Goal: Information Seeking & Learning: Check status

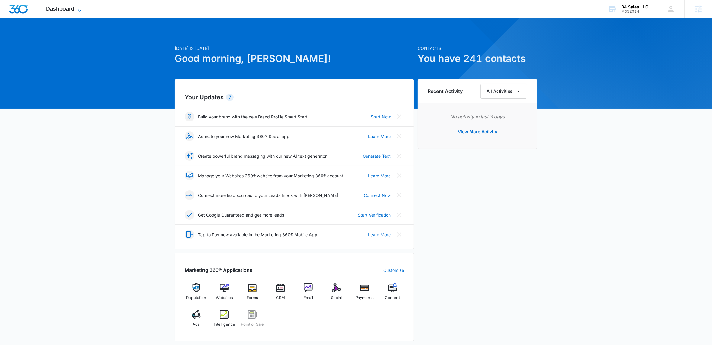
click at [81, 8] on icon at bounding box center [79, 10] width 7 height 7
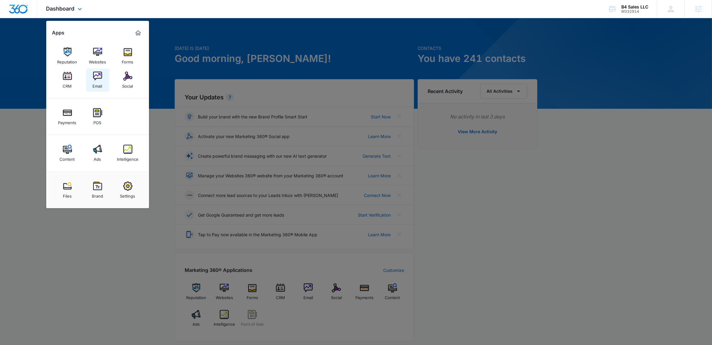
click at [95, 80] on img at bounding box center [97, 76] width 9 height 9
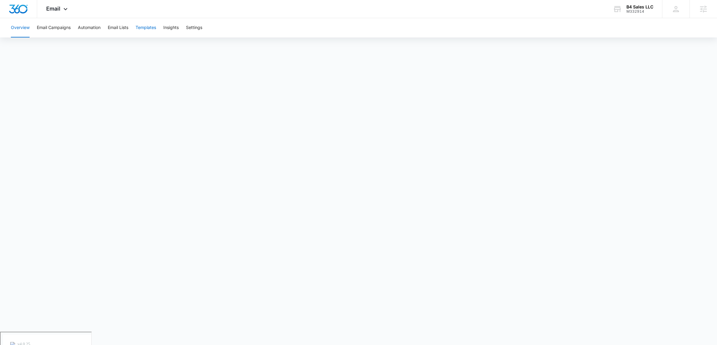
click at [147, 28] on button "Templates" at bounding box center [146, 27] width 21 height 19
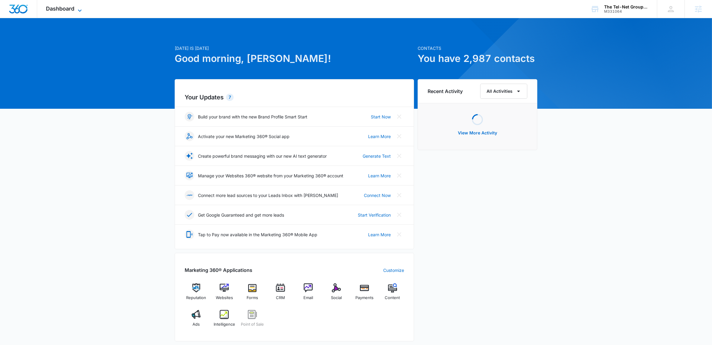
click at [83, 8] on icon at bounding box center [79, 10] width 7 height 7
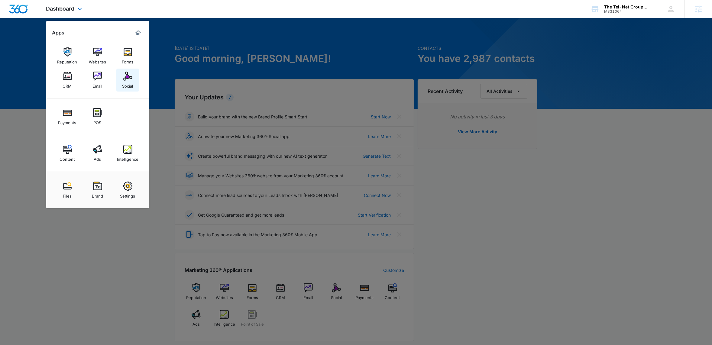
click at [130, 80] on img at bounding box center [127, 76] width 9 height 9
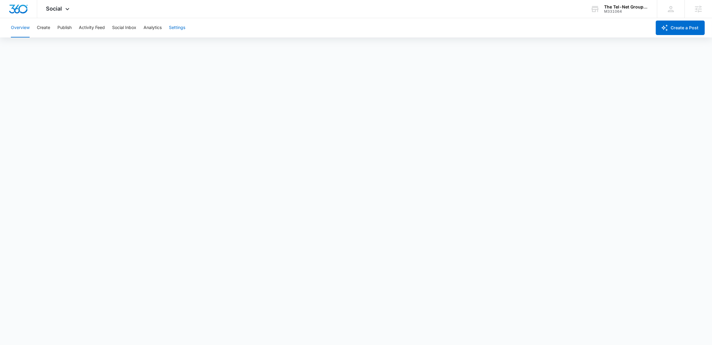
click at [182, 24] on button "Settings" at bounding box center [177, 27] width 16 height 19
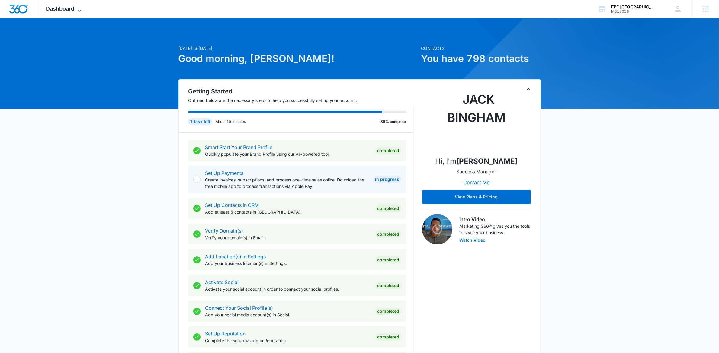
click at [78, 10] on icon at bounding box center [79, 10] width 7 height 7
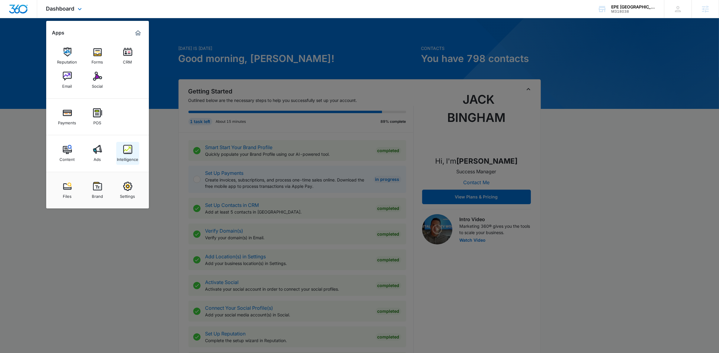
click at [127, 152] on img at bounding box center [127, 149] width 9 height 9
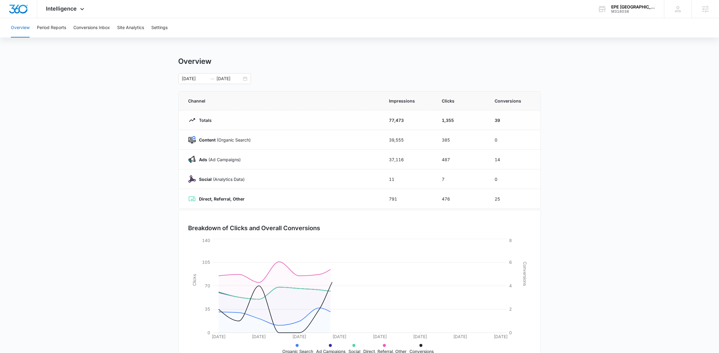
click at [67, 82] on main "Overview 09/17/2025 10/01/2025 Channel Impressions Clicks Conversions Totals 77…" at bounding box center [359, 215] width 719 height 317
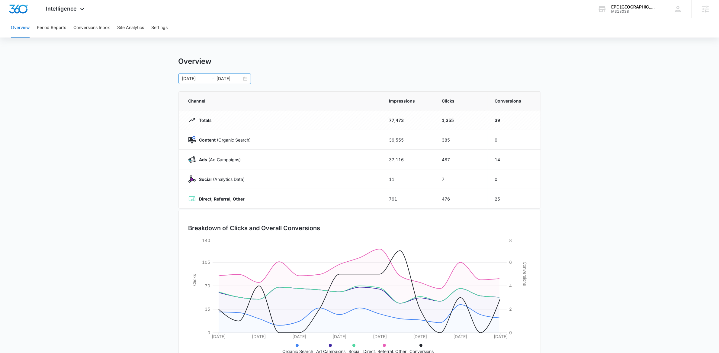
click at [246, 79] on div "09/17/2025 10/01/2025" at bounding box center [215, 78] width 72 height 11
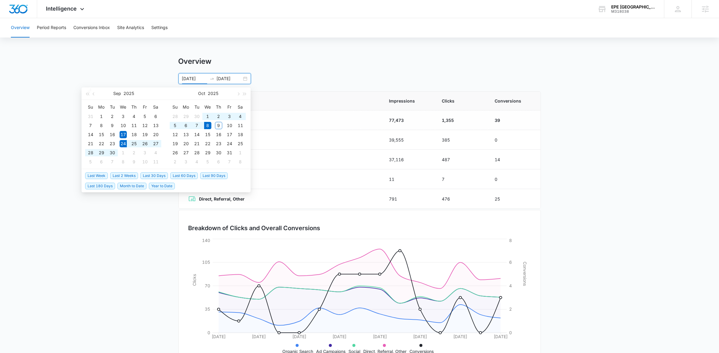
click at [127, 175] on span "Last 2 Weeks" at bounding box center [124, 175] width 28 height 7
type input "09/24/2025"
type input "10/08/2025"
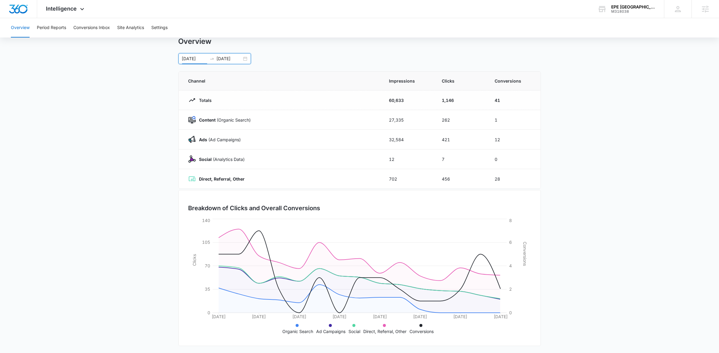
scroll to position [22, 0]
click at [98, 156] on main "Overview 09/24/2025 10/08/2025 Sep 2025 Su Mo Tu We Th Fr Sa 31 1 2 3 4 5 6 7 8…" at bounding box center [359, 193] width 719 height 317
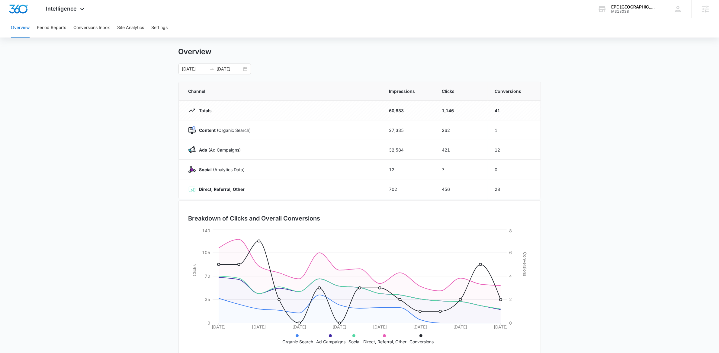
scroll to position [0, 0]
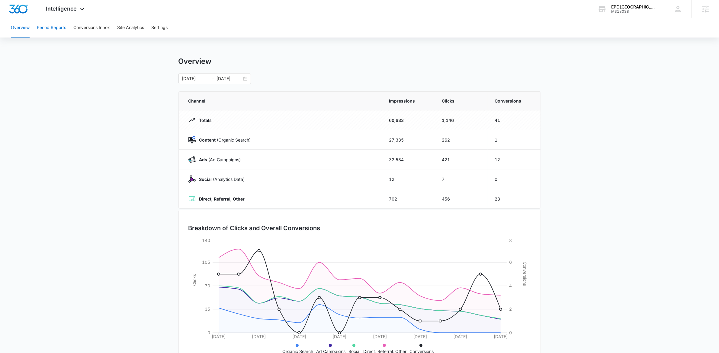
click at [56, 29] on button "Period Reports" at bounding box center [51, 27] width 29 height 19
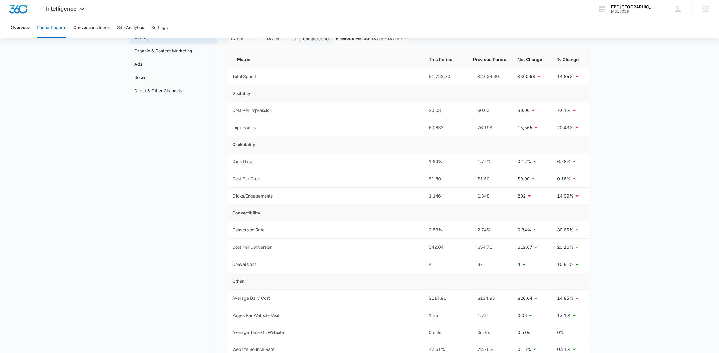
scroll to position [44, 0]
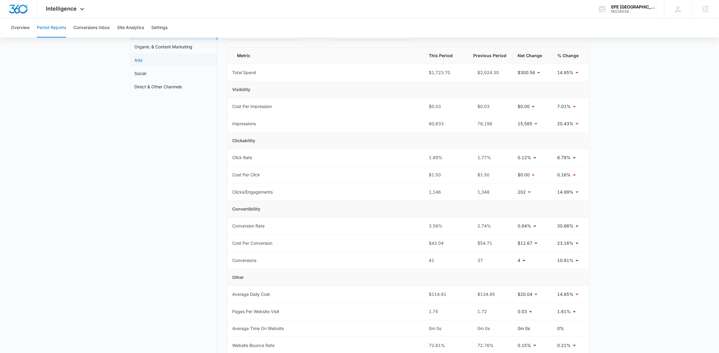
click at [142, 58] on link "Ads" at bounding box center [138, 60] width 8 height 6
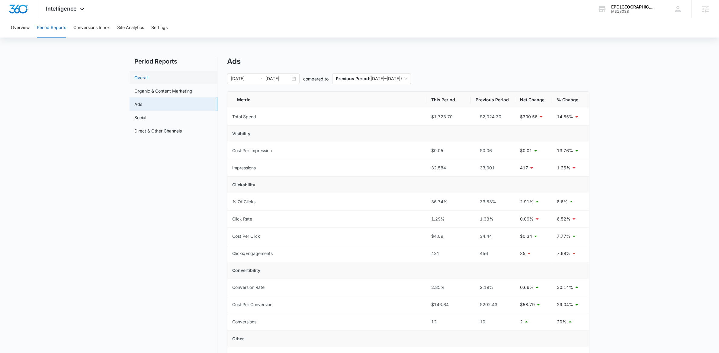
click at [148, 78] on link "Overall" at bounding box center [141, 77] width 14 height 6
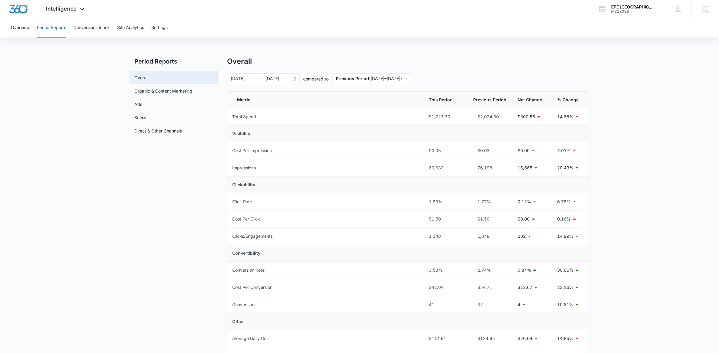
click at [555, 31] on div "Overview Period Reports Conversions Inbox Site Analytics Settings" at bounding box center [359, 27] width 705 height 19
click at [142, 103] on link "Ads" at bounding box center [138, 104] width 8 height 6
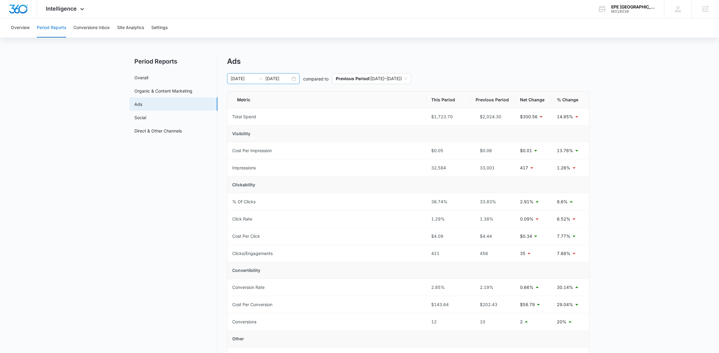
click at [294, 79] on div "[DATE] [DATE]" at bounding box center [263, 78] width 72 height 11
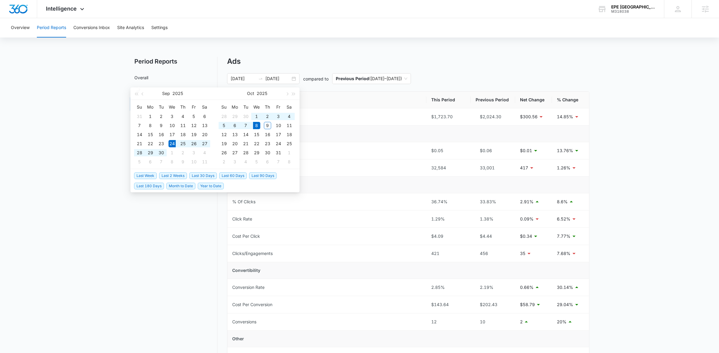
click at [550, 59] on div "Ads" at bounding box center [408, 61] width 362 height 9
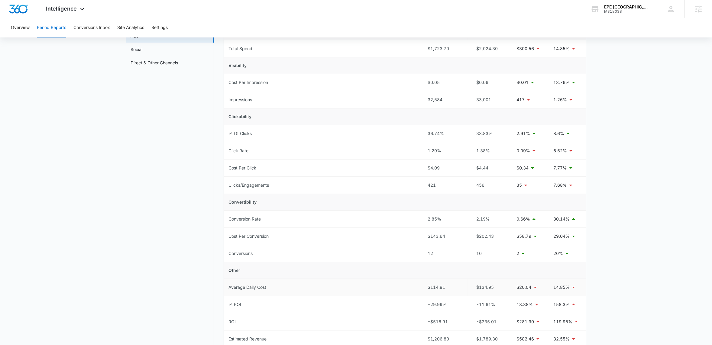
scroll to position [76, 0]
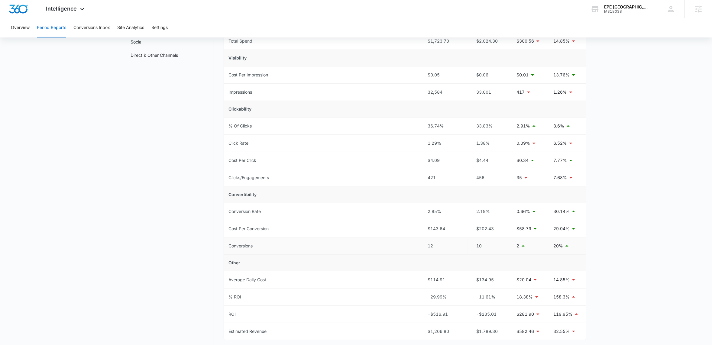
click at [407, 243] on td "Conversions" at bounding box center [323, 245] width 199 height 17
drag, startPoint x: 426, startPoint y: 245, endPoint x: 465, endPoint y: 247, distance: 39.6
click at [465, 247] on td "12" at bounding box center [445, 245] width 44 height 17
drag, startPoint x: 469, startPoint y: 247, endPoint x: 476, endPoint y: 246, distance: 7.0
click at [470, 247] on td "10" at bounding box center [489, 245] width 44 height 17
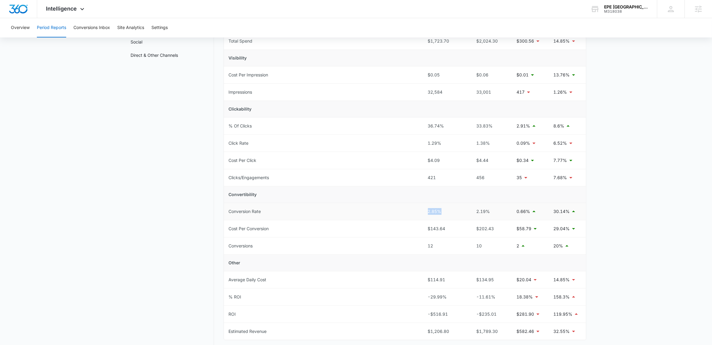
drag, startPoint x: 418, startPoint y: 209, endPoint x: 470, endPoint y: 211, distance: 51.4
click at [463, 210] on tr "Conversion Rate 2.85% 2.19% 0.66% 30.14%" at bounding box center [405, 211] width 362 height 17
click at [490, 208] on td "2.19%" at bounding box center [489, 211] width 44 height 17
drag, startPoint x: 426, startPoint y: 126, endPoint x: 452, endPoint y: 125, distance: 26.3
click at [449, 126] on td "36.74%" at bounding box center [445, 126] width 44 height 17
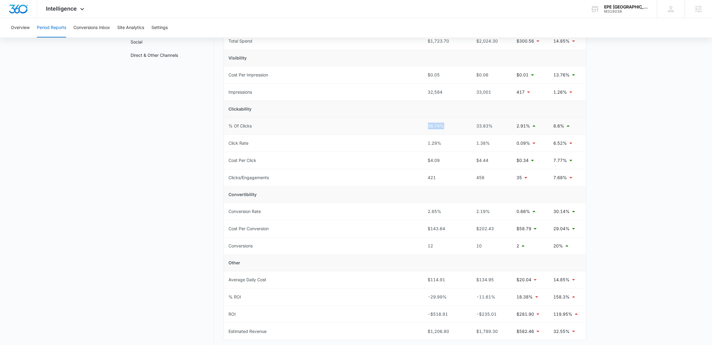
click at [454, 126] on div "36.74%" at bounding box center [445, 126] width 35 height 7
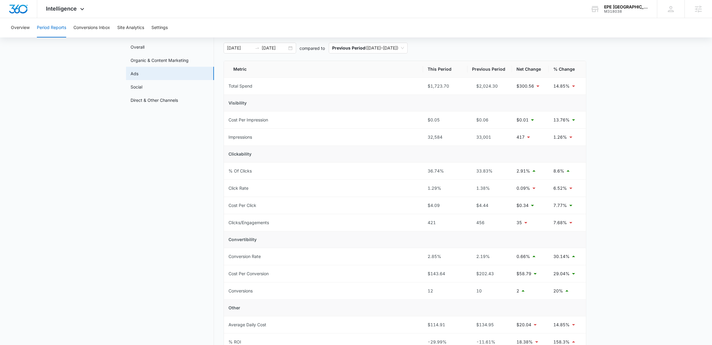
scroll to position [0, 0]
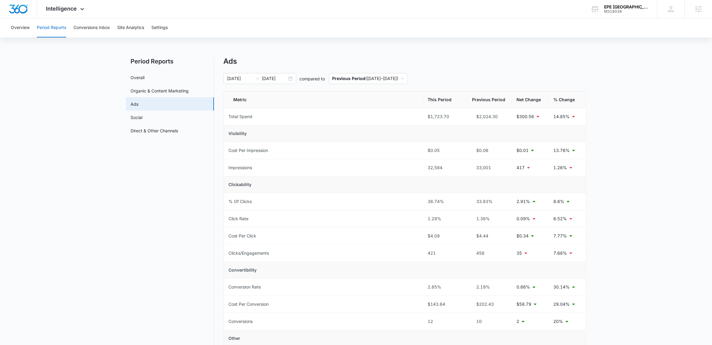
drag, startPoint x: 292, startPoint y: 78, endPoint x: 295, endPoint y: 88, distance: 10.4
click at [291, 78] on div "[DATE] [DATE]" at bounding box center [260, 78] width 72 height 11
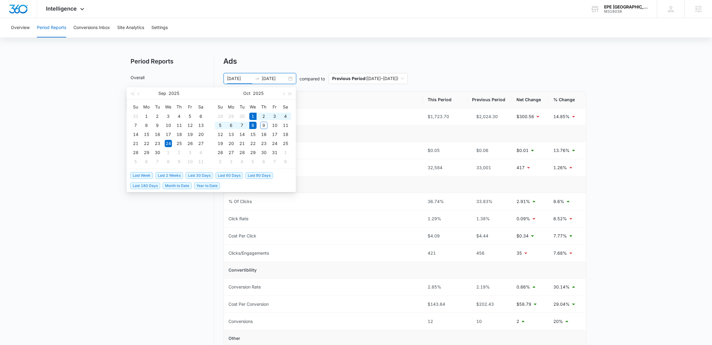
click at [138, 172] on span "Last Week" at bounding box center [141, 175] width 23 height 7
type input "10/01/2025"
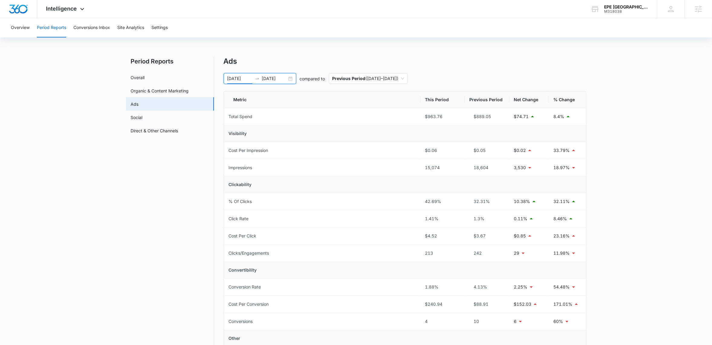
click at [466, 47] on div "Overview Period Reports Conversions Inbox Site Analytics Settings Period Report…" at bounding box center [356, 231] width 712 height 427
click at [145, 75] on link "Overall" at bounding box center [138, 77] width 14 height 6
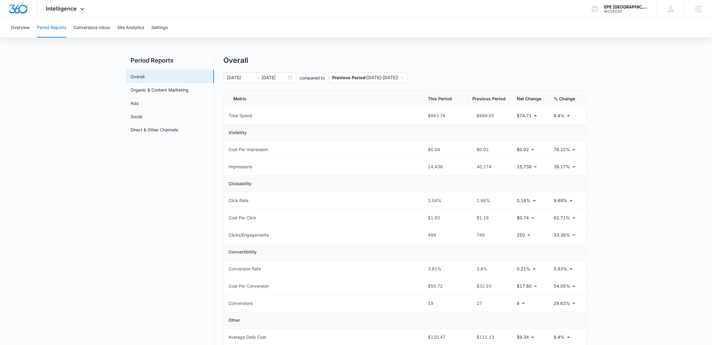
scroll to position [2, 0]
click at [290, 76] on div "10/01/2025 10/08/2025" at bounding box center [260, 77] width 72 height 11
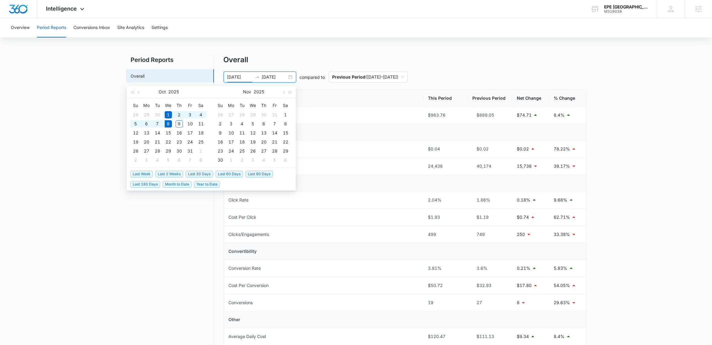
click at [197, 172] on span "Last 30 Days" at bounding box center [198, 174] width 27 height 7
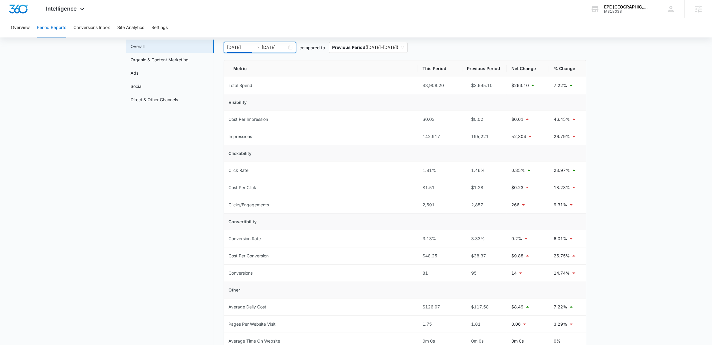
scroll to position [30, 0]
drag, startPoint x: 421, startPoint y: 274, endPoint x: 452, endPoint y: 271, distance: 31.9
click at [451, 271] on td "81" at bounding box center [440, 274] width 44 height 17
click at [482, 275] on div "95" at bounding box center [484, 274] width 35 height 7
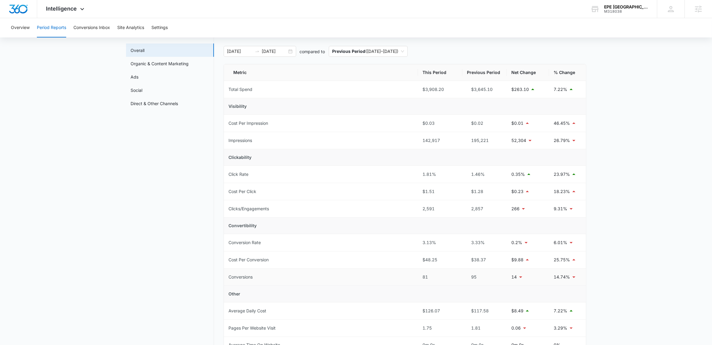
scroll to position [22, 0]
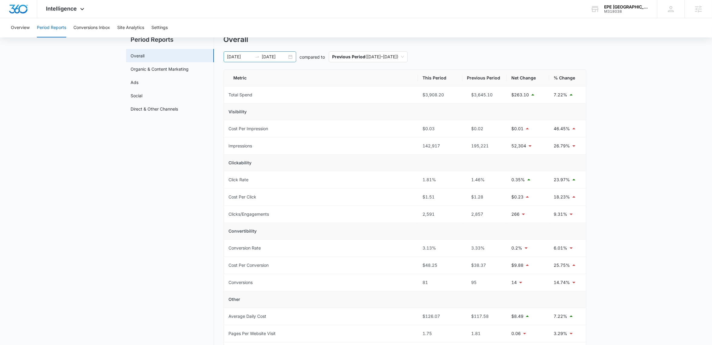
click at [291, 56] on div "09/08/2025 10/08/2025" at bounding box center [260, 56] width 72 height 11
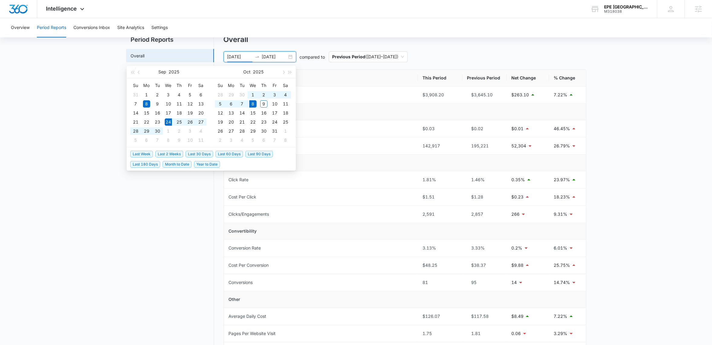
click at [166, 151] on span "Last 2 Weeks" at bounding box center [169, 154] width 28 height 7
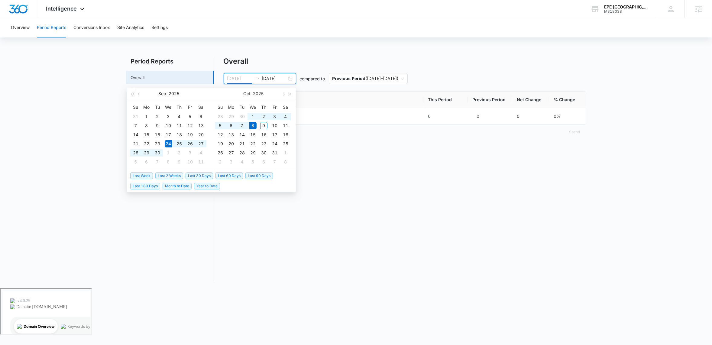
type input "[DATE]"
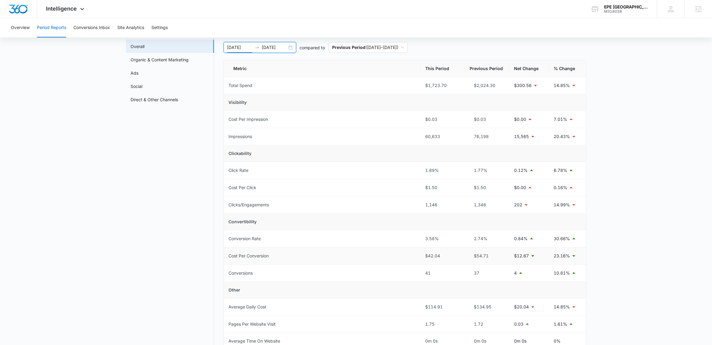
scroll to position [37, 0]
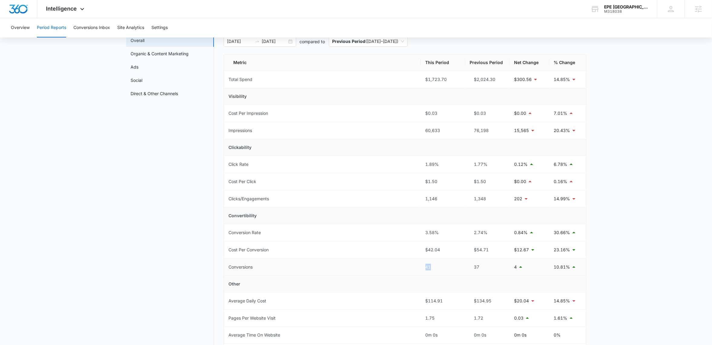
drag, startPoint x: 426, startPoint y: 266, endPoint x: 459, endPoint y: 265, distance: 33.3
click at [459, 265] on div "41" at bounding box center [442, 267] width 35 height 7
click at [656, 251] on main "Period Reports Overall Organic & Content Marketing Ads Social Direct & Other Ch…" at bounding box center [356, 256] width 712 height 473
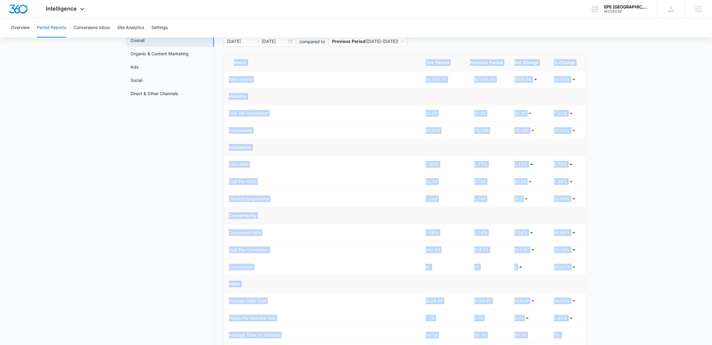
click at [656, 251] on main "Period Reports Overall Organic & Content Marketing Ads Social Direct & Other Ch…" at bounding box center [356, 256] width 712 height 473
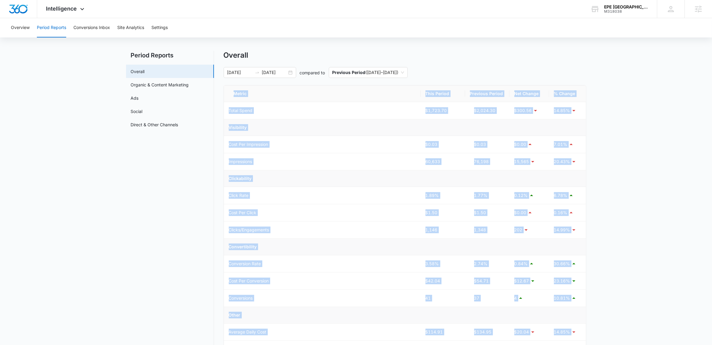
scroll to position [0, 0]
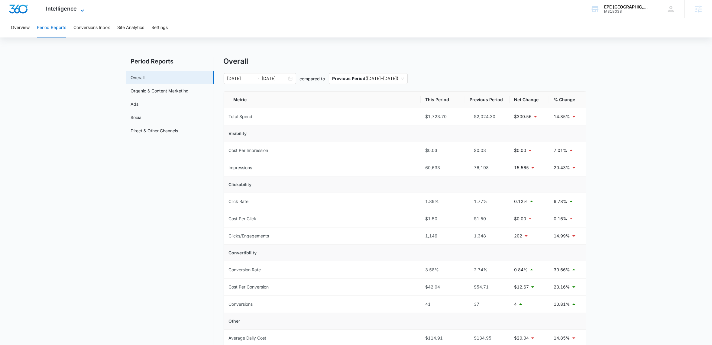
click at [82, 12] on icon at bounding box center [82, 10] width 7 height 7
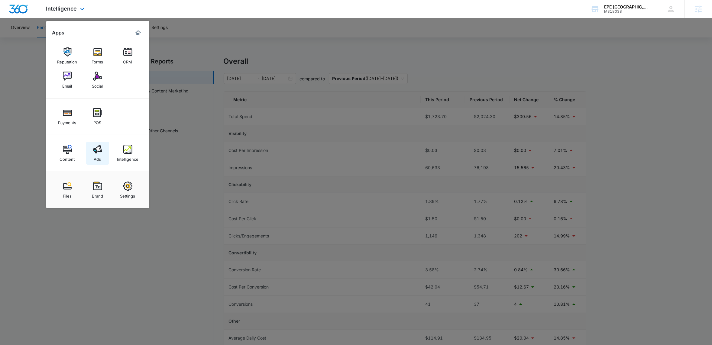
click at [99, 150] on img at bounding box center [97, 149] width 9 height 9
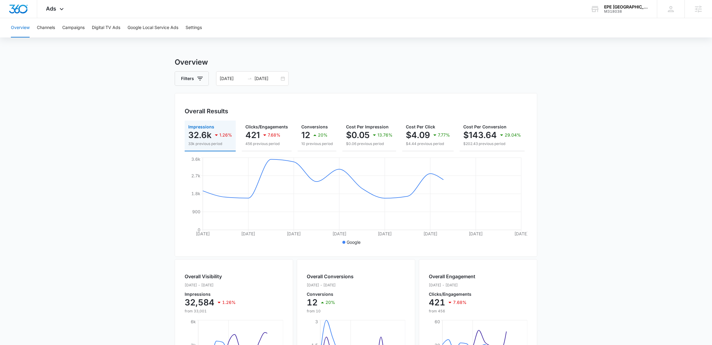
scroll to position [2, 0]
click at [83, 26] on button "Campaigns" at bounding box center [73, 27] width 22 height 19
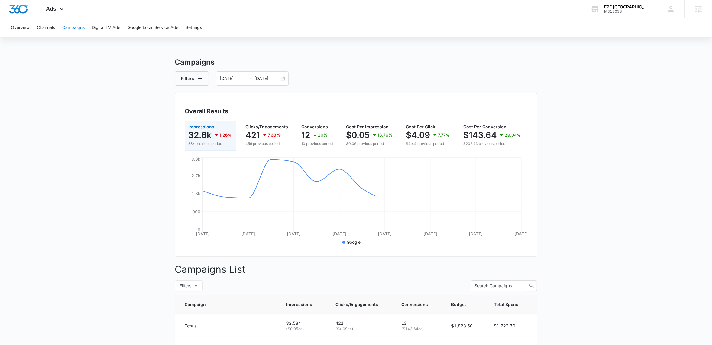
scroll to position [123, 0]
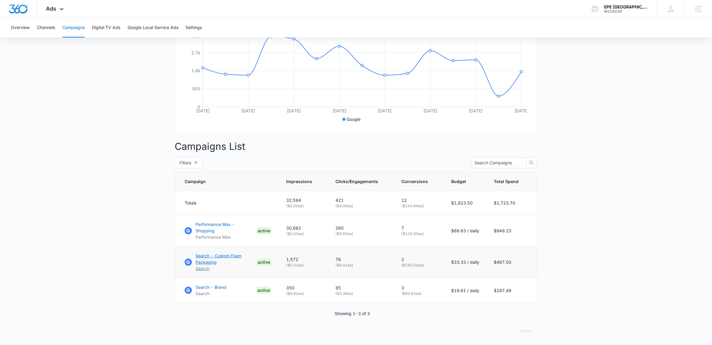
click at [223, 256] on p "Search - Custom Foam Packaging" at bounding box center [224, 259] width 58 height 13
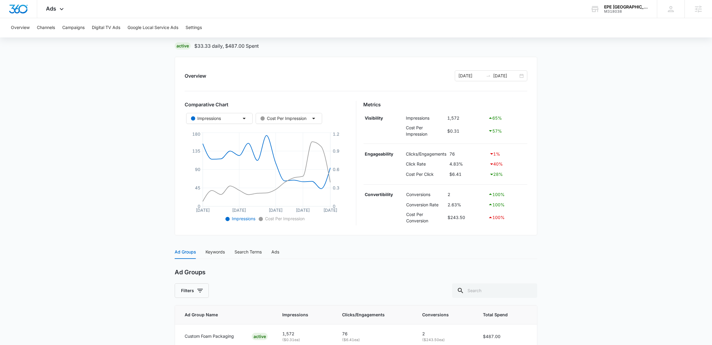
scroll to position [76, 0]
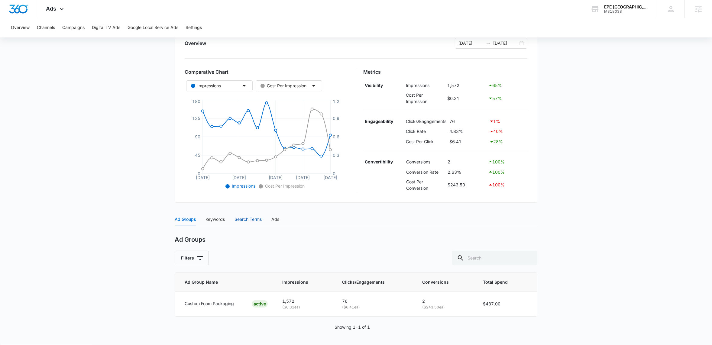
click at [248, 222] on div "Search Terms" at bounding box center [247, 219] width 27 height 7
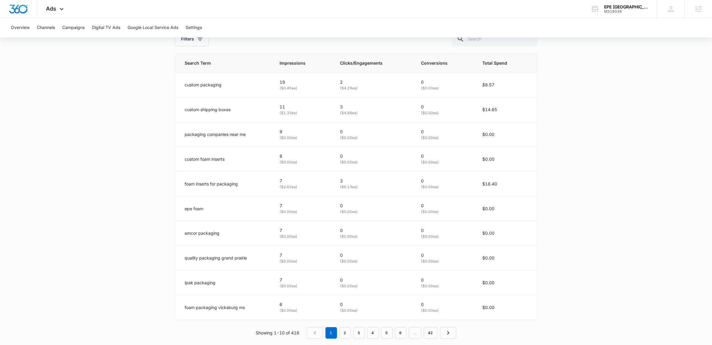
scroll to position [304, 0]
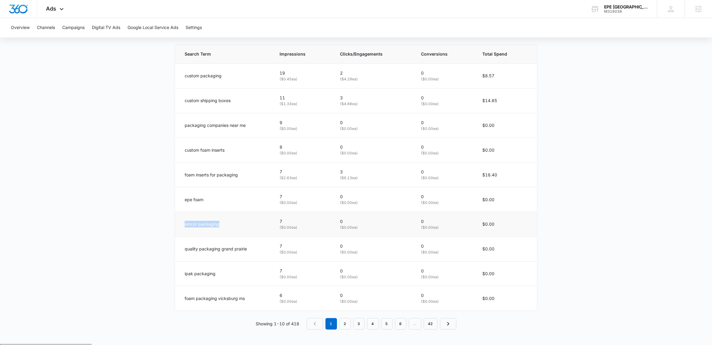
drag, startPoint x: 184, startPoint y: 226, endPoint x: 224, endPoint y: 226, distance: 39.9
click at [223, 226] on td "amcor packaging" at bounding box center [223, 224] width 97 height 25
click at [225, 226] on div "amcor packaging" at bounding box center [225, 224] width 80 height 7
click at [348, 325] on link "2" at bounding box center [344, 323] width 11 height 11
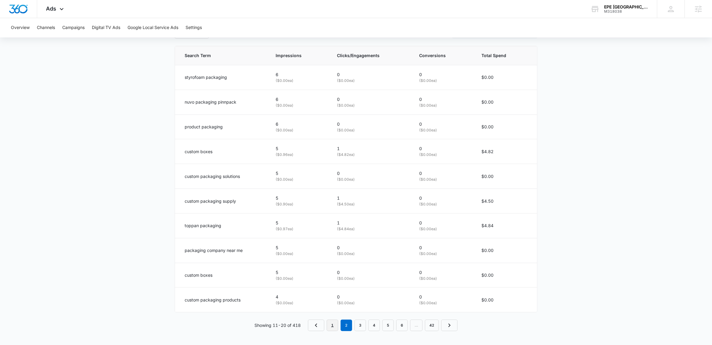
click at [331, 327] on link "1" at bounding box center [332, 325] width 11 height 11
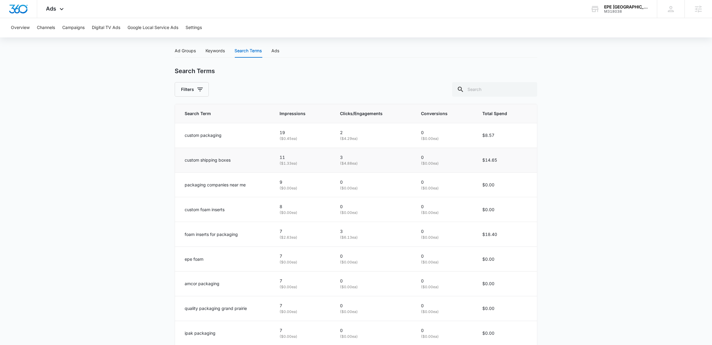
scroll to position [236, 0]
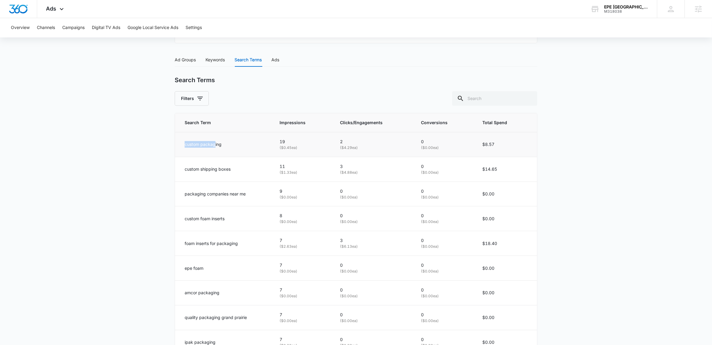
drag, startPoint x: 184, startPoint y: 144, endPoint x: 217, endPoint y: 143, distance: 32.6
click at [217, 143] on p "custom packaging" at bounding box center [203, 144] width 37 height 7
click at [220, 144] on p "custom packaging" at bounding box center [203, 144] width 37 height 7
drag, startPoint x: 221, startPoint y: 144, endPoint x: 187, endPoint y: 136, distance: 34.4
click at [187, 146] on p "custom packaging" at bounding box center [203, 144] width 37 height 7
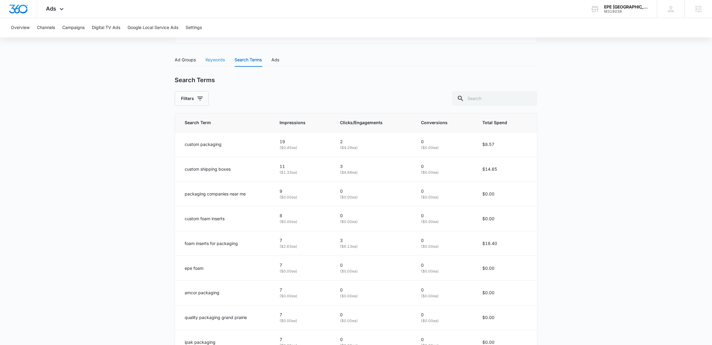
click at [217, 66] on div "Keywords" at bounding box center [214, 60] width 19 height 14
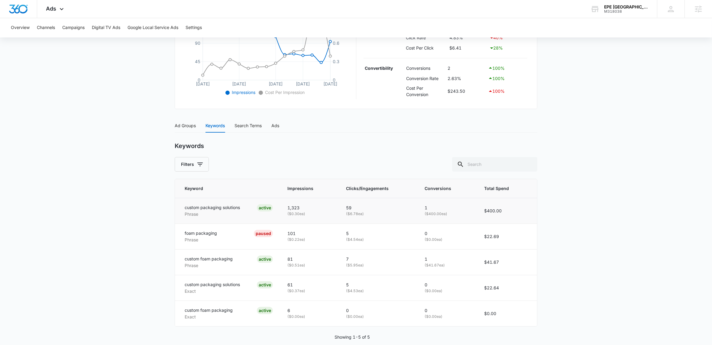
scroll to position [170, 0]
drag, startPoint x: 185, startPoint y: 207, endPoint x: 241, endPoint y: 208, distance: 56.5
click at [241, 208] on div "custom packaging solutions Phrase ACTIVE" at bounding box center [229, 210] width 88 height 13
click at [258, 181] on th "Keyword" at bounding box center [227, 188] width 105 height 19
click at [302, 190] on span "Impressions" at bounding box center [304, 188] width 35 height 7
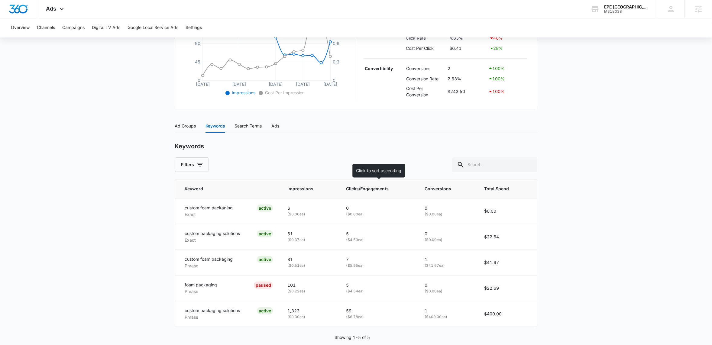
click at [365, 188] on span "Clicks/Engagements" at bounding box center [373, 188] width 55 height 7
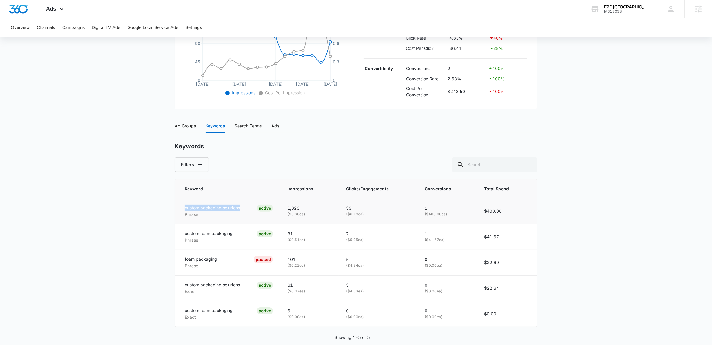
drag, startPoint x: 184, startPoint y: 208, endPoint x: 248, endPoint y: 208, distance: 63.4
click at [248, 208] on div "custom packaging solutions Phrase ACTIVE" at bounding box center [229, 210] width 88 height 13
click at [243, 208] on div "custom packaging solutions Phrase ACTIVE" at bounding box center [229, 210] width 88 height 13
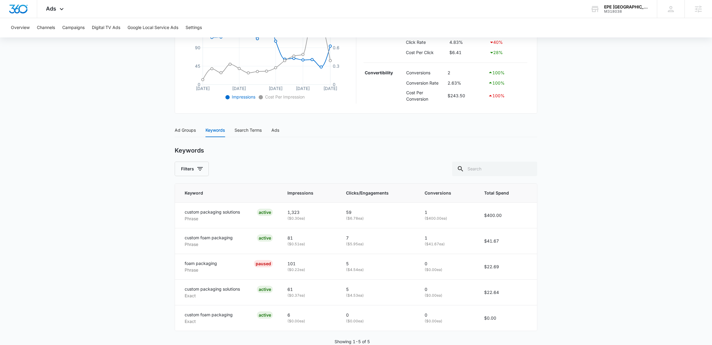
scroll to position [165, 0]
click at [186, 130] on div "Ad Groups" at bounding box center [185, 130] width 21 height 7
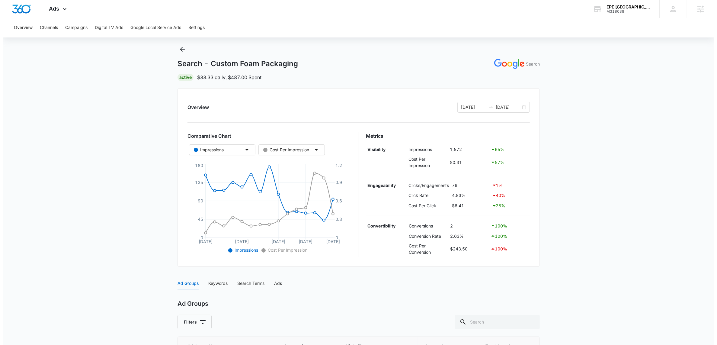
scroll to position [0, 0]
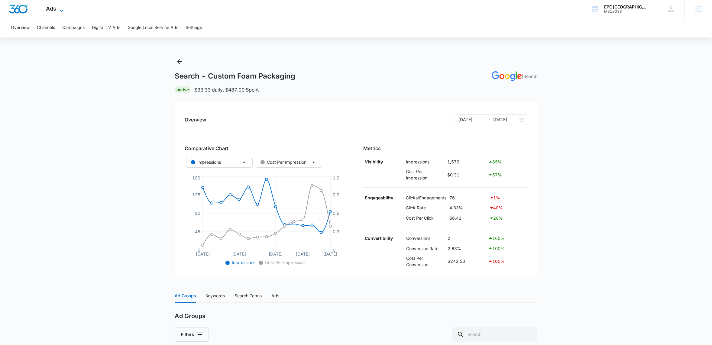
click at [63, 7] on icon at bounding box center [61, 10] width 7 height 7
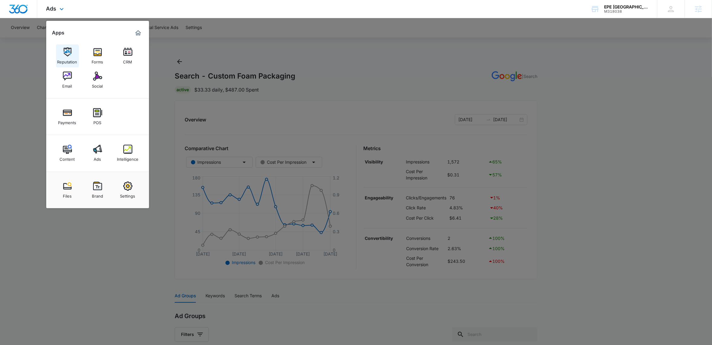
click at [69, 45] on link "Reputation" at bounding box center [67, 55] width 23 height 23
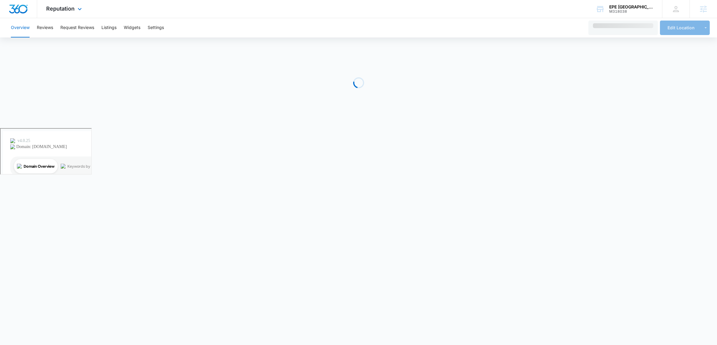
click at [85, 6] on div "Reputation Apps Reputation Forms CRM Email Social Payments POS Content Ads Inte…" at bounding box center [64, 9] width 55 height 18
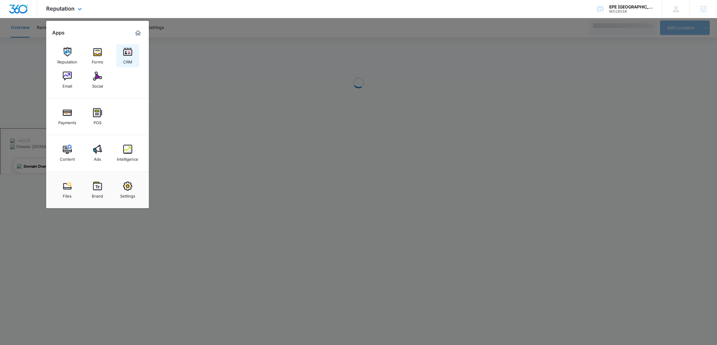
click at [123, 55] on img at bounding box center [127, 51] width 9 height 9
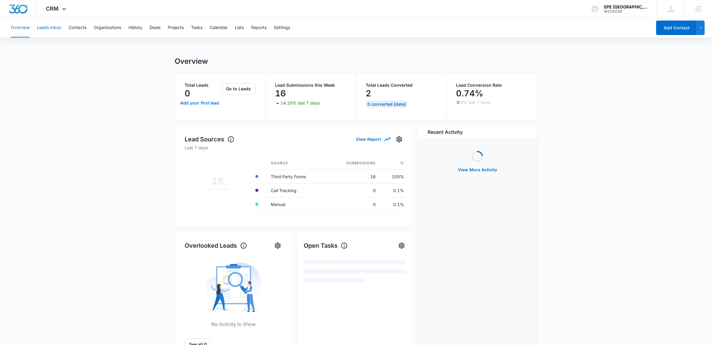
click at [49, 28] on button "Leads Inbox" at bounding box center [49, 27] width 24 height 19
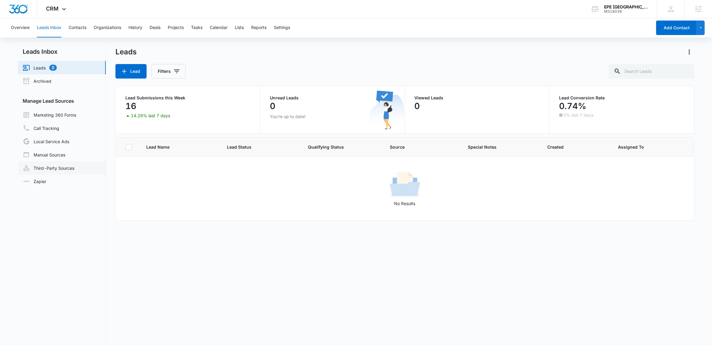
click at [53, 167] on link "Third-Party Sources" at bounding box center [49, 167] width 52 height 7
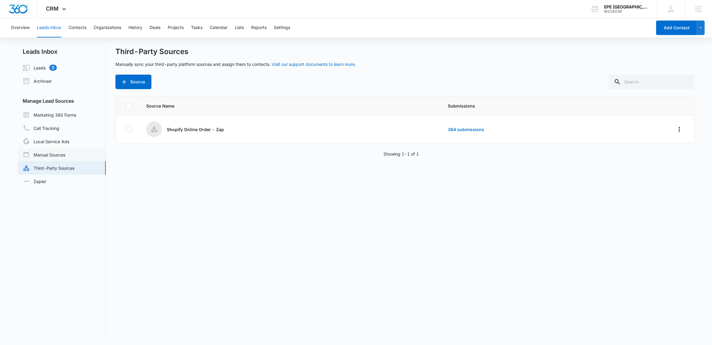
click at [54, 155] on link "Manual Sources" at bounding box center [44, 154] width 43 height 7
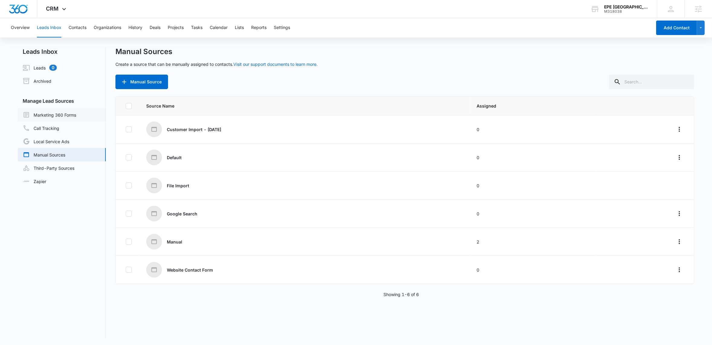
click at [63, 116] on link "Marketing 360 Forms" at bounding box center [49, 114] width 53 height 7
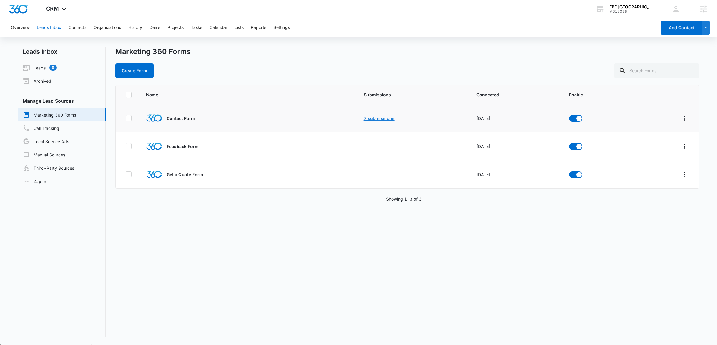
click at [378, 118] on link "7 submissions" at bounding box center [379, 118] width 31 height 5
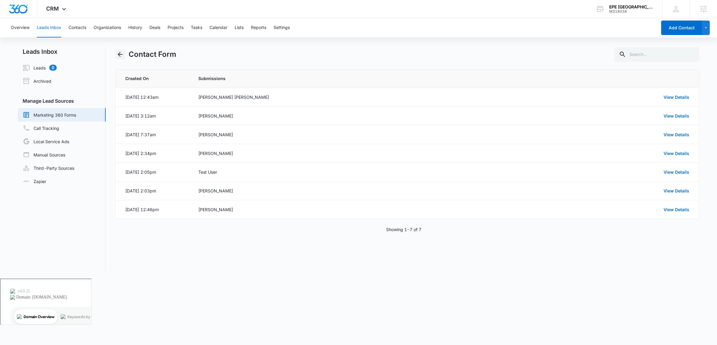
click at [121, 53] on icon "Back" at bounding box center [120, 54] width 7 height 7
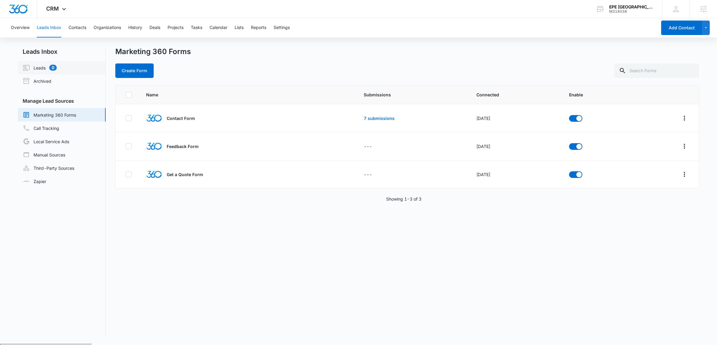
click at [40, 65] on link "Leads 0" at bounding box center [40, 67] width 34 height 7
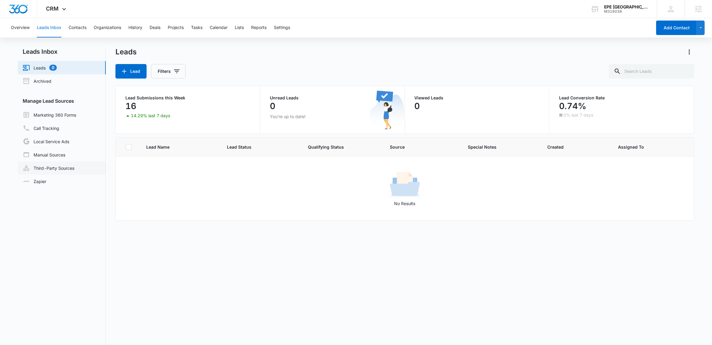
click at [58, 169] on link "Third-Party Sources" at bounding box center [49, 167] width 52 height 7
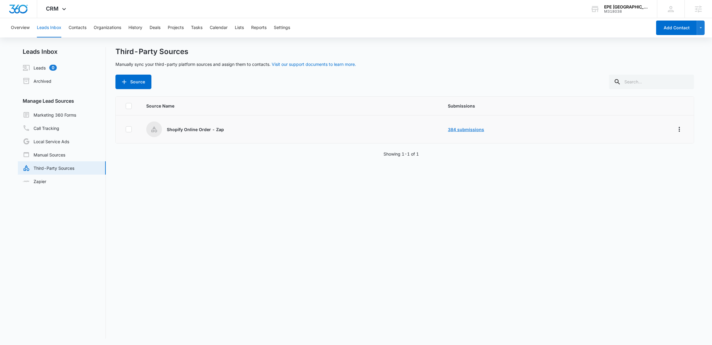
click at [469, 130] on link "384 submissions" at bounding box center [466, 129] width 36 height 5
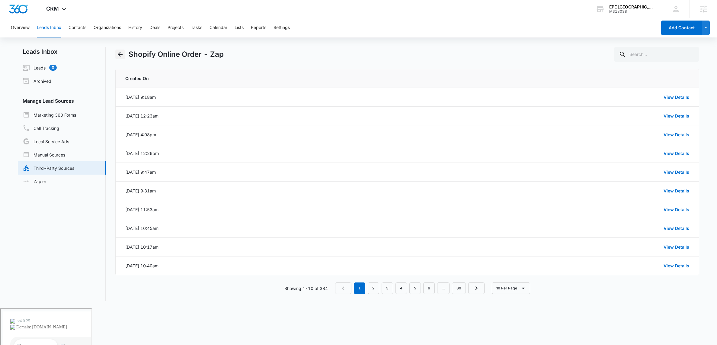
click at [121, 53] on icon "Back" at bounding box center [120, 54] width 7 height 7
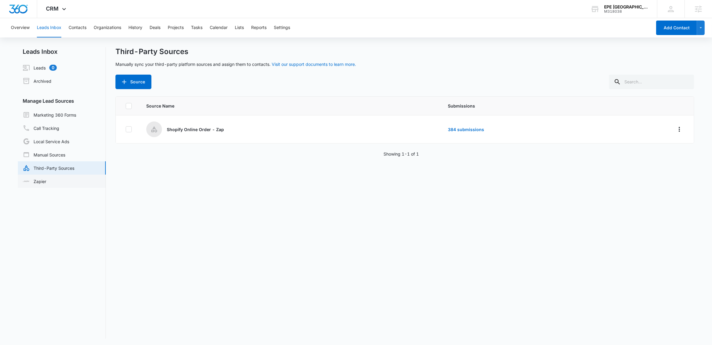
click at [46, 180] on link "Zapier" at bounding box center [35, 181] width 24 height 6
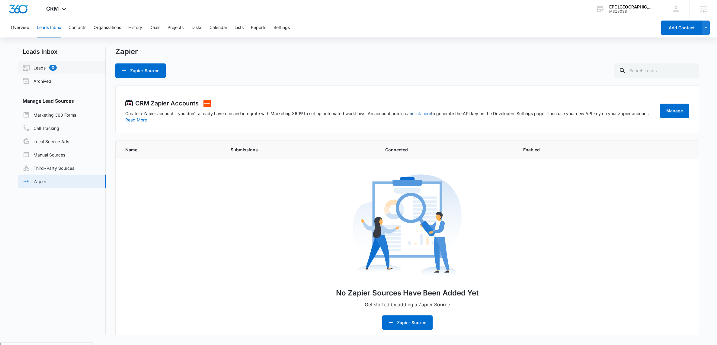
click at [41, 64] on link "Leads 0" at bounding box center [40, 67] width 34 height 7
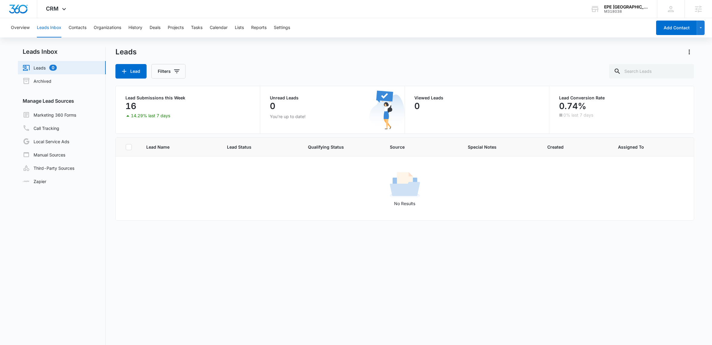
click at [287, 47] on div "Leads" at bounding box center [404, 52] width 578 height 10
click at [78, 26] on button "Contacts" at bounding box center [78, 27] width 18 height 19
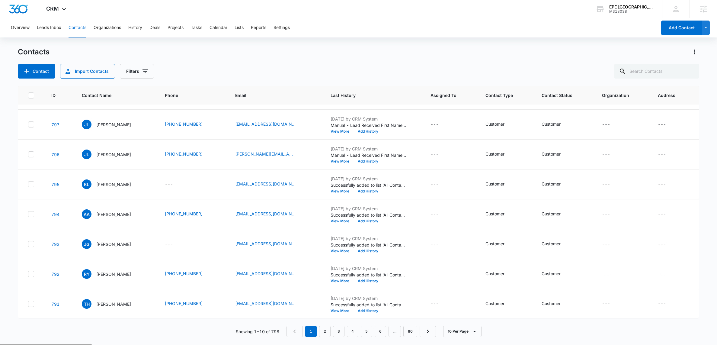
scroll to position [86, 0]
click at [325, 332] on link "2" at bounding box center [324, 331] width 11 height 11
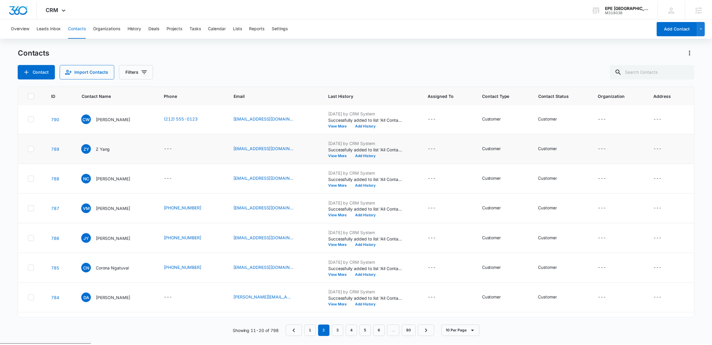
scroll to position [0, 0]
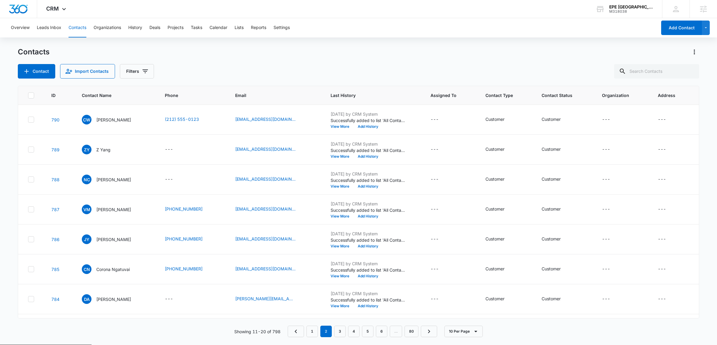
click at [248, 61] on div "Contacts Contact Import Contacts Filters" at bounding box center [358, 62] width 681 height 31
click at [313, 329] on link "1" at bounding box center [312, 331] width 11 height 11
click at [179, 47] on div "Contacts" at bounding box center [358, 52] width 681 height 10
click at [50, 27] on button "Leads Inbox" at bounding box center [49, 27] width 24 height 19
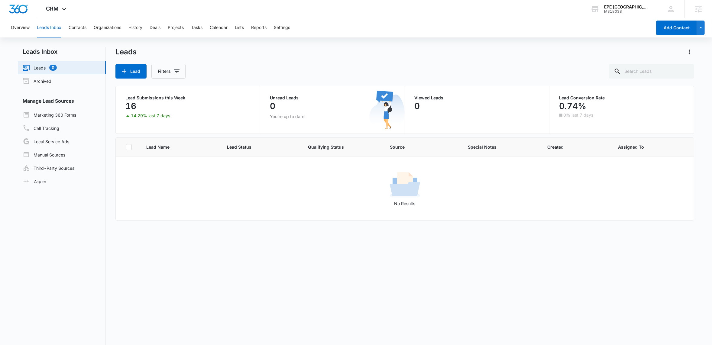
click at [340, 43] on div "Overview Leads Inbox Contacts Organizations History Deals Projects Tasks Calend…" at bounding box center [356, 207] width 712 height 378
click at [64, 5] on div "CRM Apps Reputation Forms CRM Email Social Payments POS Content Ads Intelligenc…" at bounding box center [57, 9] width 40 height 18
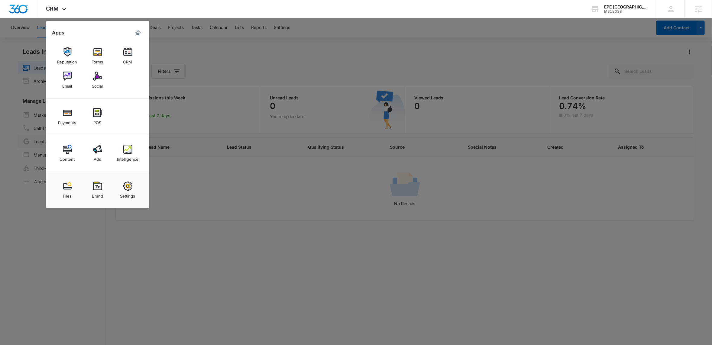
click at [99, 147] on img at bounding box center [97, 149] width 9 height 9
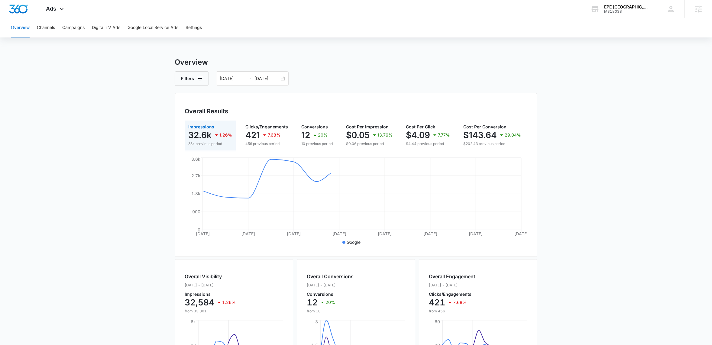
scroll to position [2, 0]
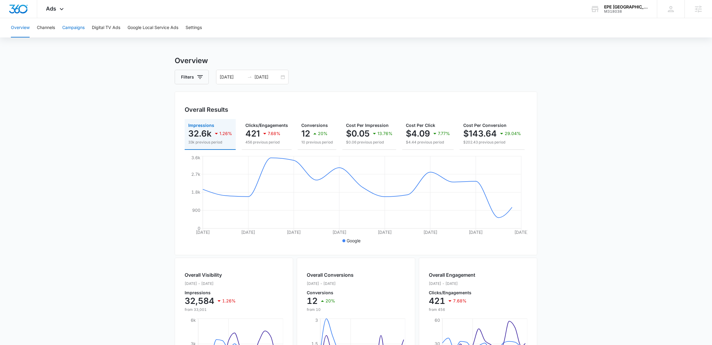
click at [79, 30] on button "Campaigns" at bounding box center [73, 27] width 22 height 19
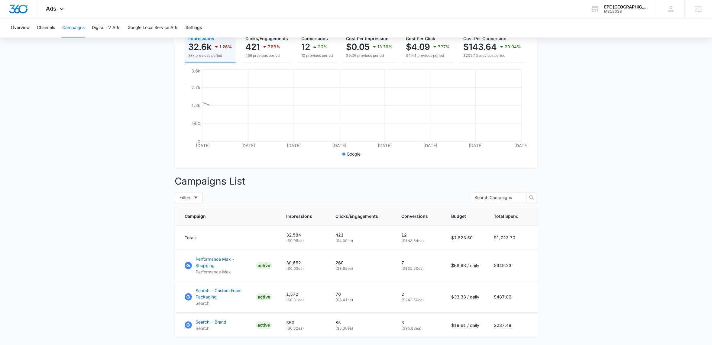
scroll to position [123, 0]
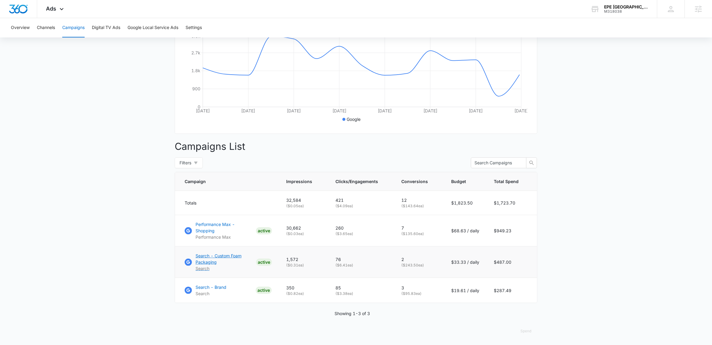
click at [211, 257] on p "Search - Custom Foam Packaging" at bounding box center [224, 259] width 58 height 13
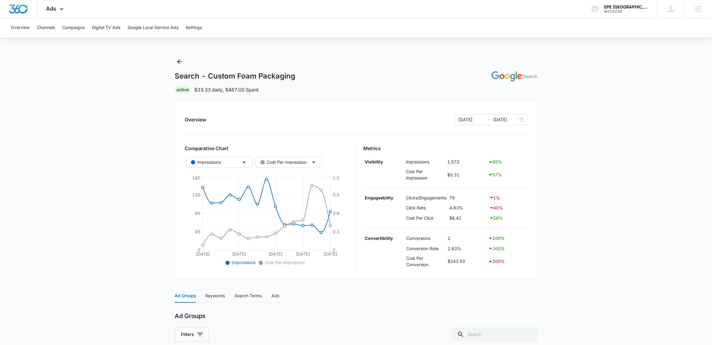
click at [581, 126] on main "Search - Custom Foam Packaging | Search Active $33.33 daily , $487.00 Spent Ove…" at bounding box center [356, 239] width 712 height 365
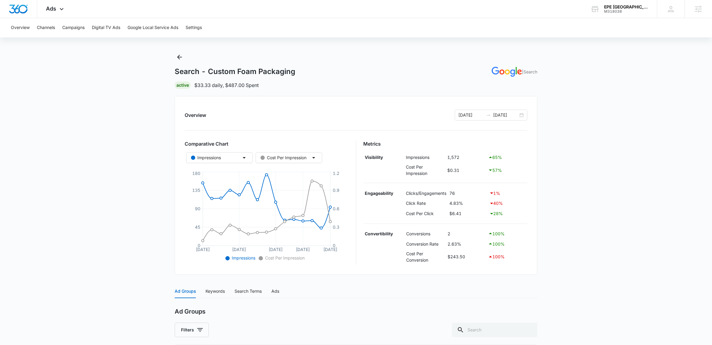
scroll to position [6, 0]
drag, startPoint x: 451, startPoint y: 192, endPoint x: 459, endPoint y: 193, distance: 7.6
click at [459, 193] on td "76" at bounding box center [468, 191] width 40 height 10
click at [61, 8] on icon at bounding box center [61, 10] width 7 height 7
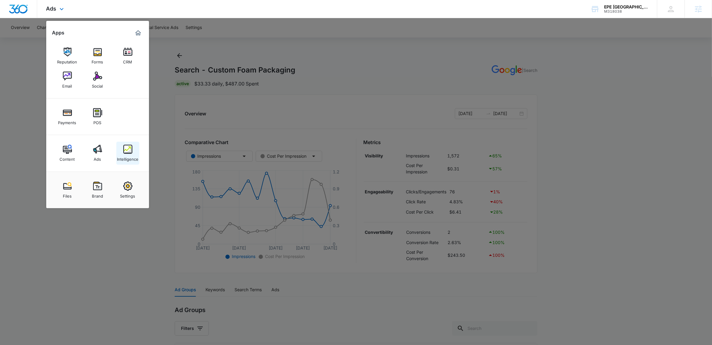
click at [137, 153] on link "Intelligence" at bounding box center [127, 153] width 23 height 23
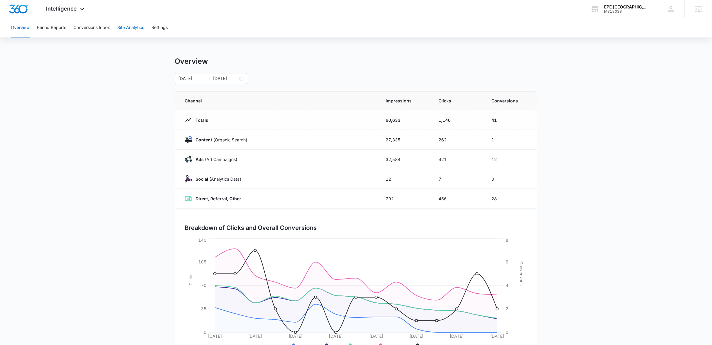
click at [133, 25] on button "Site Analytics" at bounding box center [130, 27] width 27 height 19
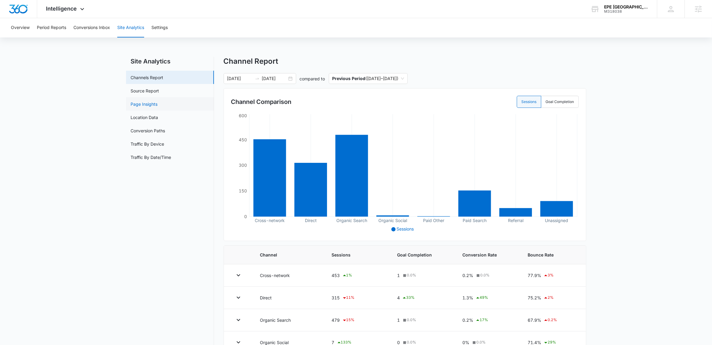
click at [156, 103] on link "Page Insights" at bounding box center [144, 104] width 27 height 6
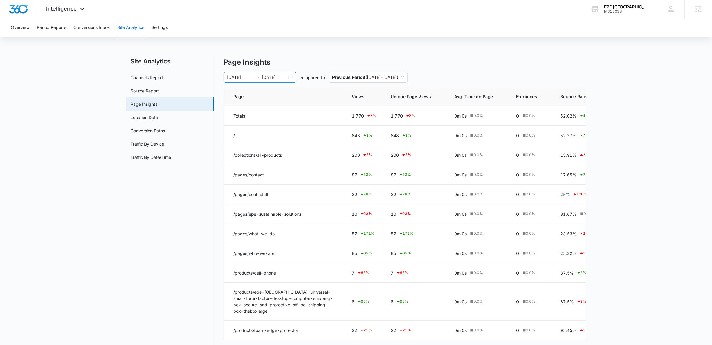
click at [290, 78] on div "[DATE] [DATE]" at bounding box center [260, 77] width 72 height 11
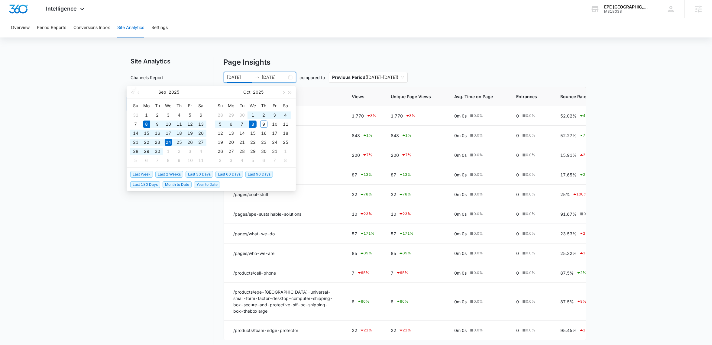
click at [204, 173] on span "Last 30 Days" at bounding box center [198, 174] width 27 height 7
type input "[DATE]"
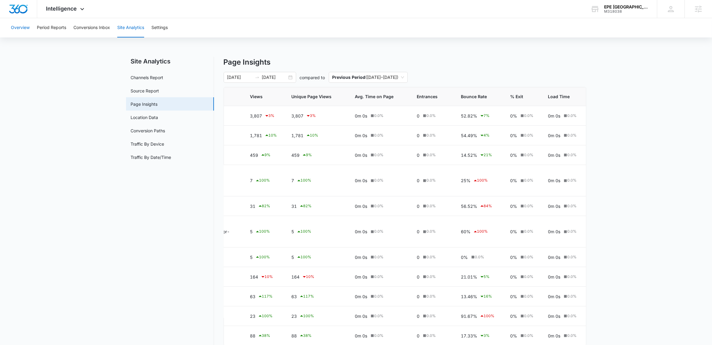
click at [24, 29] on button "Overview" at bounding box center [20, 27] width 19 height 19
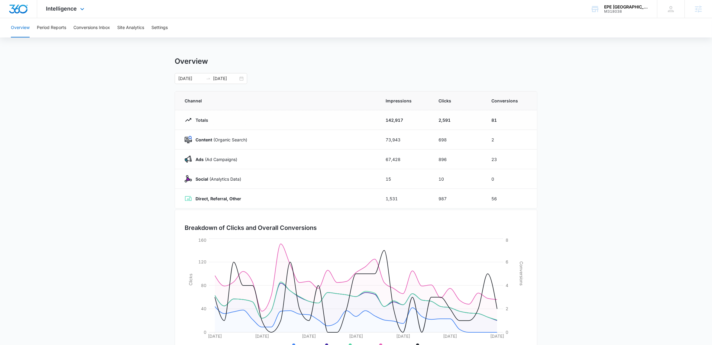
click at [86, 5] on div "Intelligence Apps Reputation Forms CRM Email Social Payments POS Content Ads In…" at bounding box center [66, 9] width 58 height 18
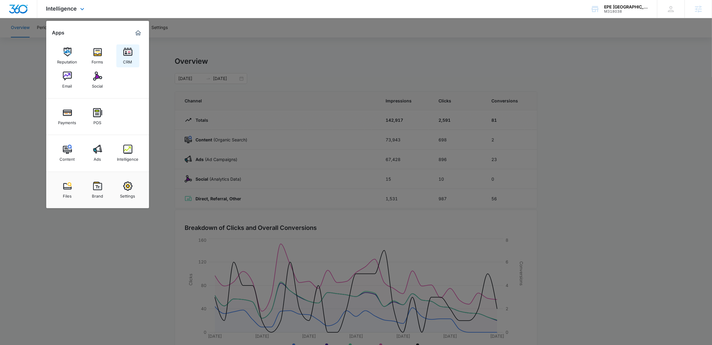
click at [122, 59] on link "CRM" at bounding box center [127, 55] width 23 height 23
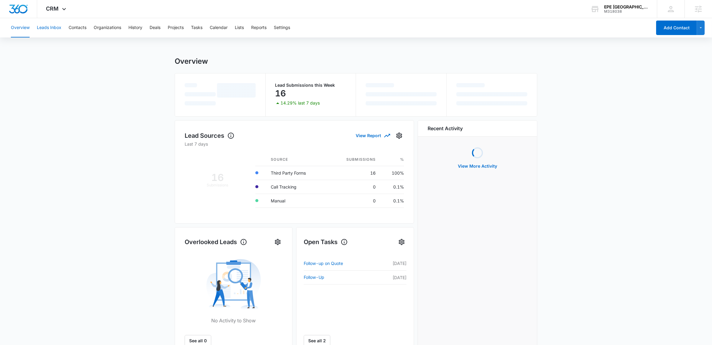
click at [51, 30] on button "Leads Inbox" at bounding box center [49, 27] width 24 height 19
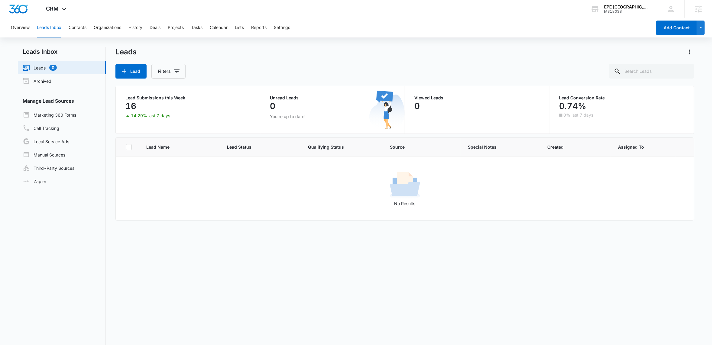
click at [369, 20] on div "Overview Leads Inbox Contacts Organizations History Deals Projects Tasks Calend…" at bounding box center [329, 27] width 644 height 19
